Goal: Find specific page/section: Find specific page/section

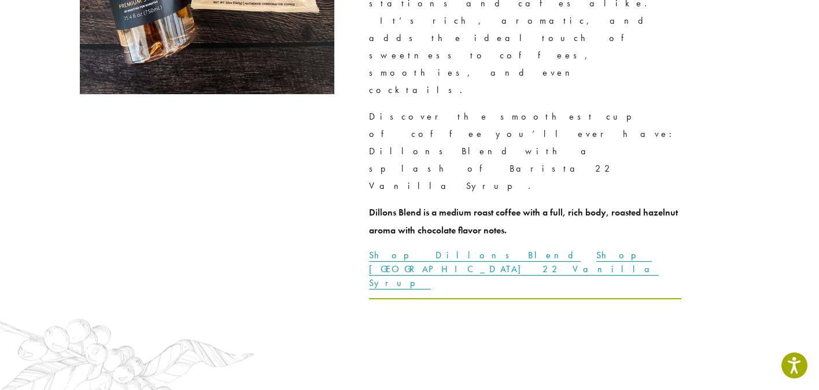
scroll to position [3268, 0]
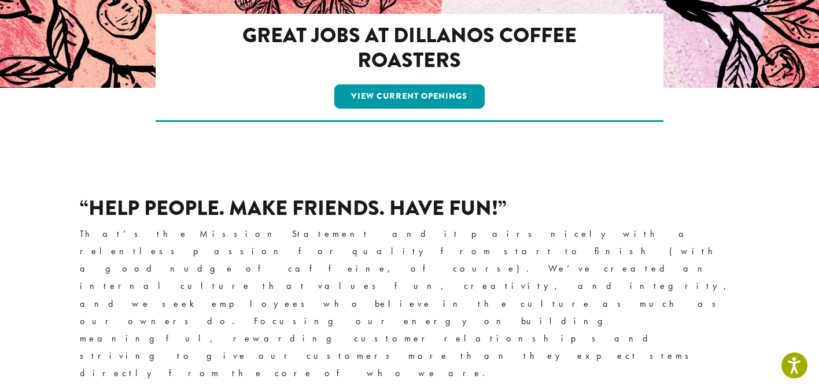
scroll to position [290, 0]
